Goal: Navigation & Orientation: Find specific page/section

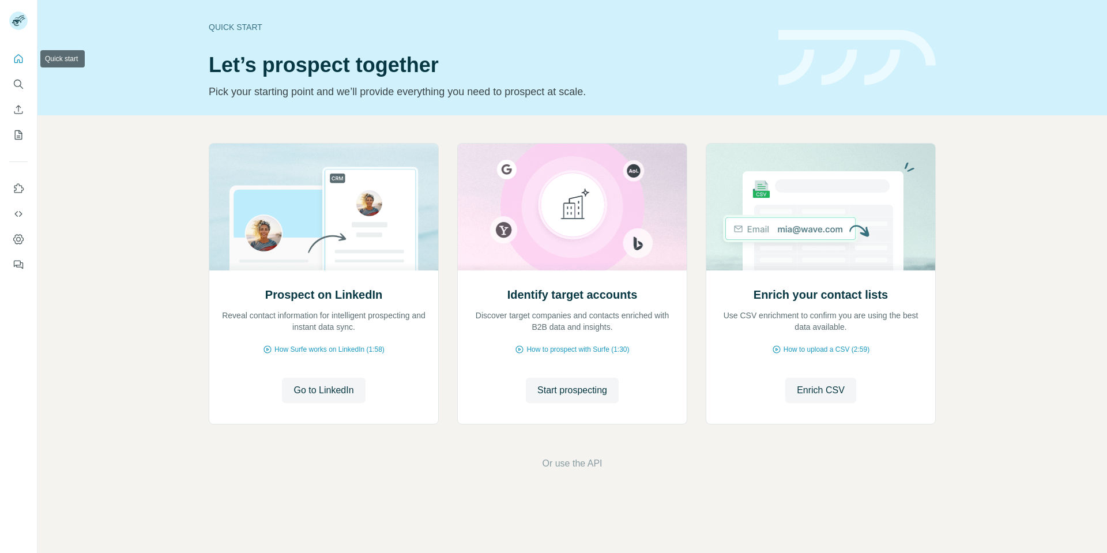
click at [14, 57] on icon "Quick start" at bounding box center [19, 59] width 12 height 12
click at [21, 141] on button "My lists" at bounding box center [18, 135] width 18 height 21
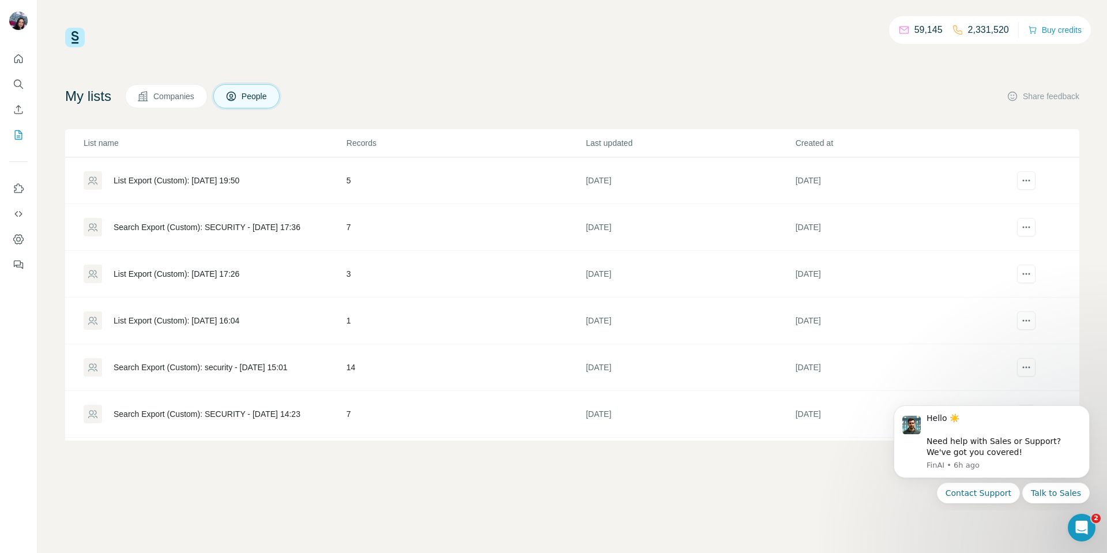
click at [227, 175] on div "List Export (Custom): [DATE] 19:50" at bounding box center [177, 181] width 126 height 12
click at [179, 182] on div "List Export (Custom): [DATE] 19:50" at bounding box center [177, 181] width 126 height 12
click at [158, 100] on span "Companies" at bounding box center [174, 97] width 42 height 12
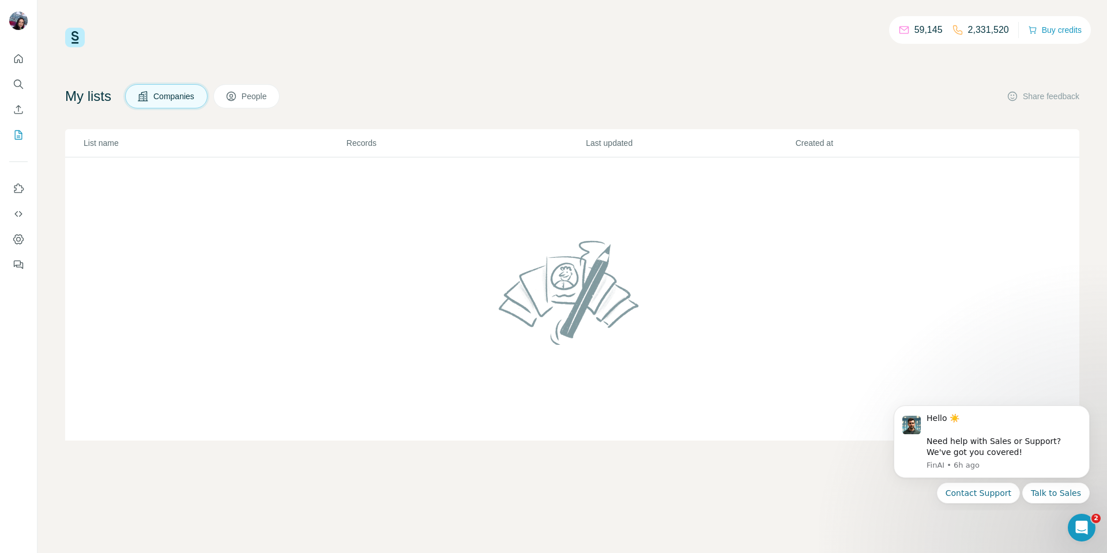
click at [248, 99] on button "People" at bounding box center [246, 96] width 67 height 24
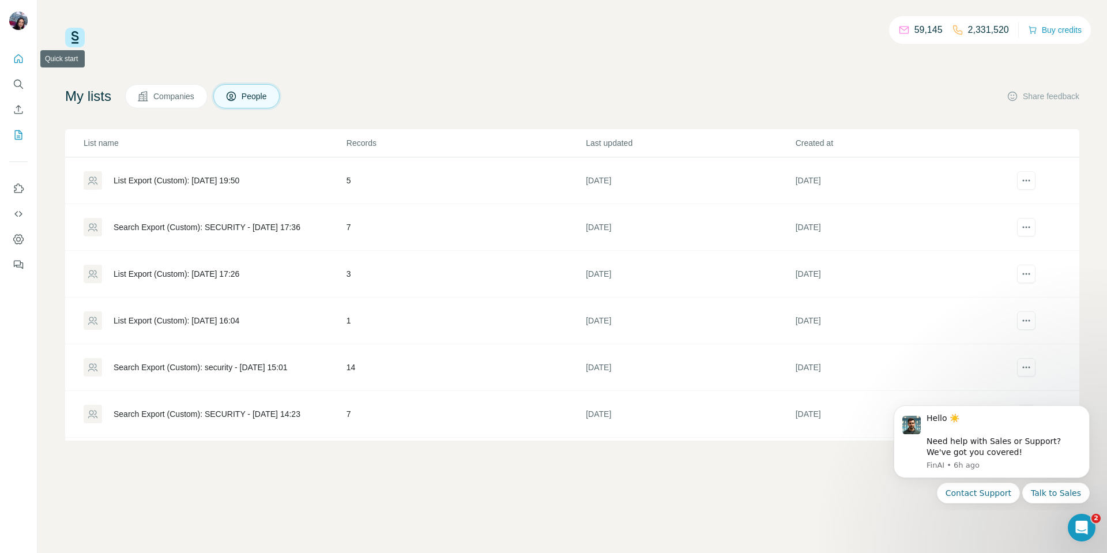
click at [20, 58] on icon "Quick start" at bounding box center [19, 59] width 12 height 12
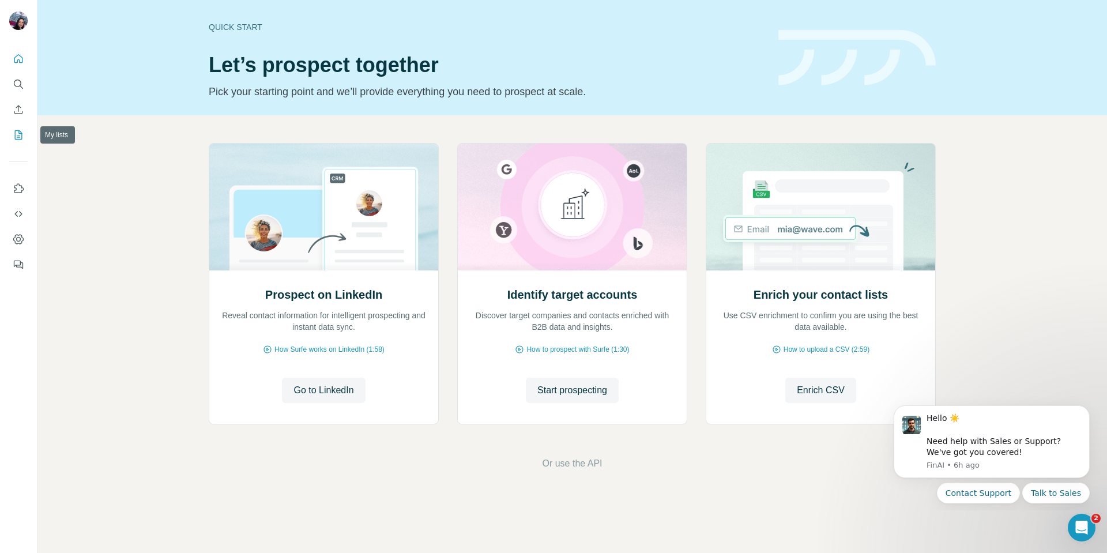
click at [18, 136] on icon "My lists" at bounding box center [20, 133] width 6 height 7
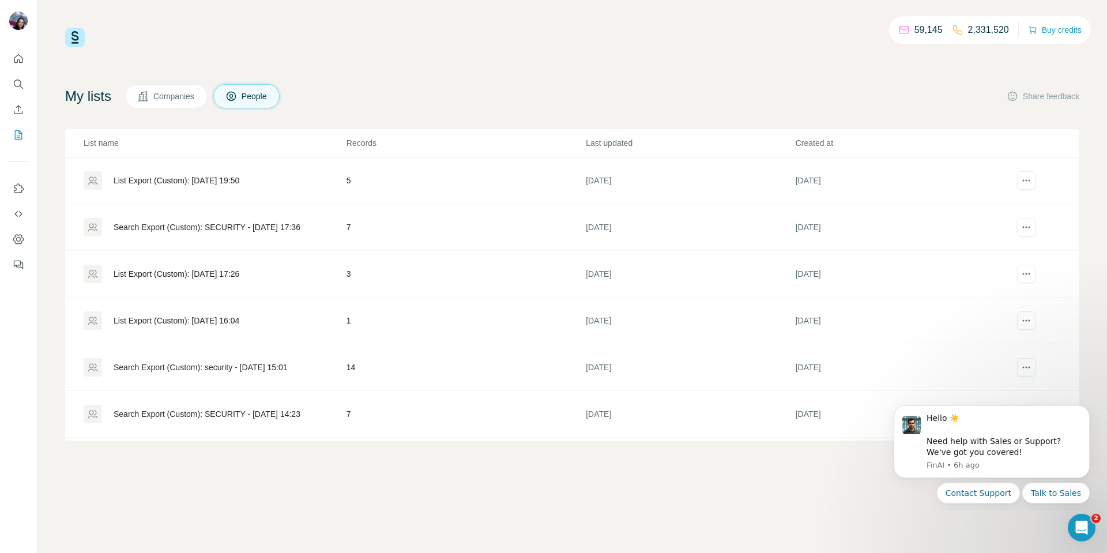
click at [231, 186] on div "List Export (Custom): [DATE] 19:50" at bounding box center [177, 181] width 126 height 12
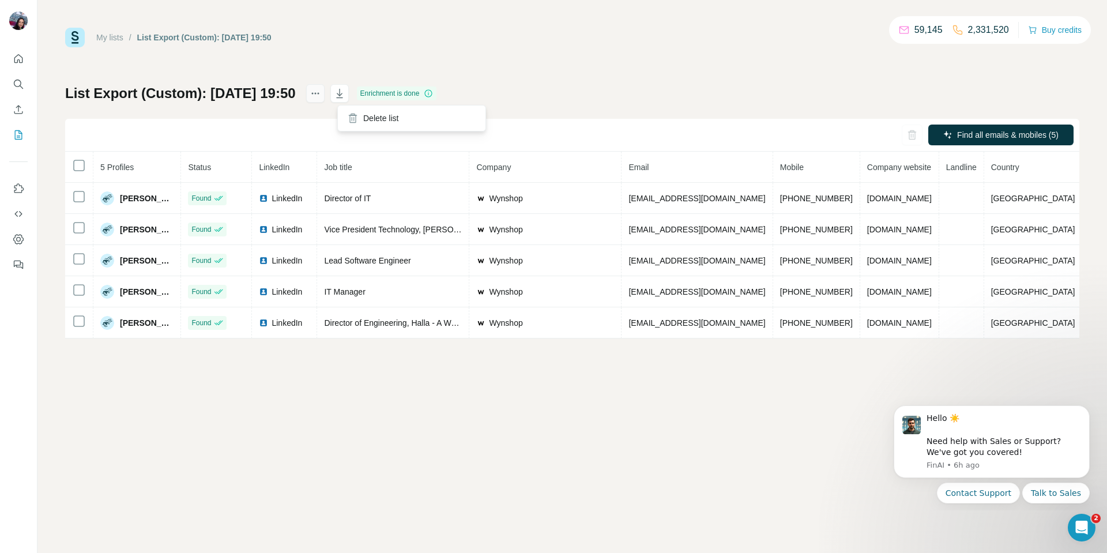
click at [321, 93] on icon "actions" at bounding box center [316, 94] width 12 height 12
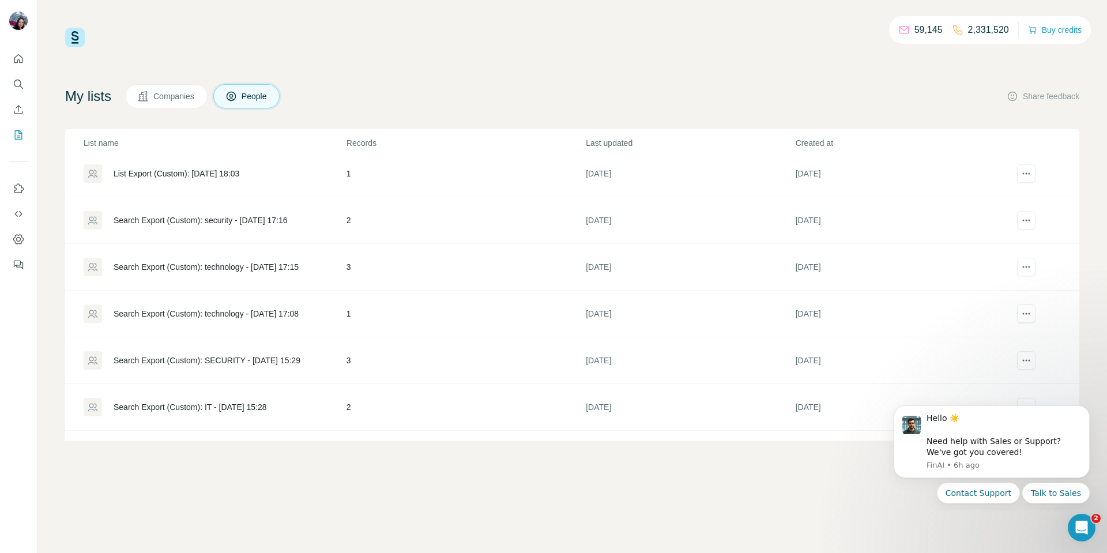
scroll to position [567, 0]
